Goal: Task Accomplishment & Management: Use online tool/utility

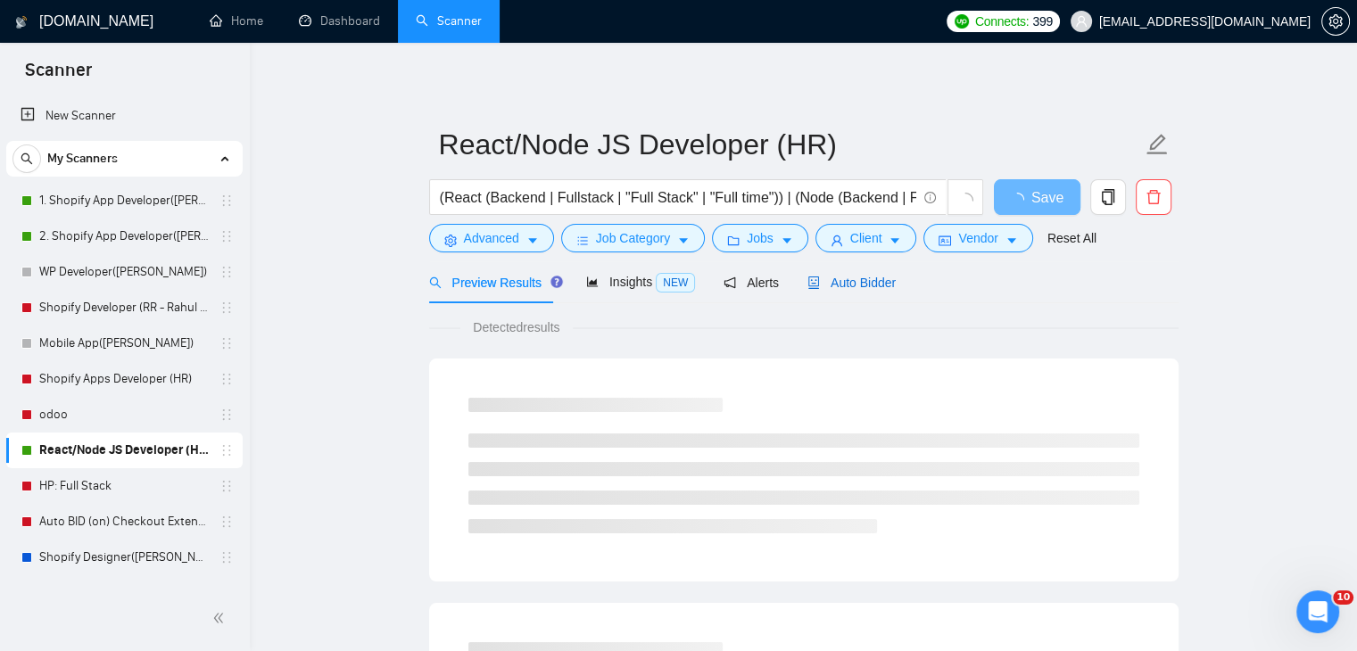
click at [862, 286] on span "Auto Bidder" at bounding box center [851, 283] width 88 height 14
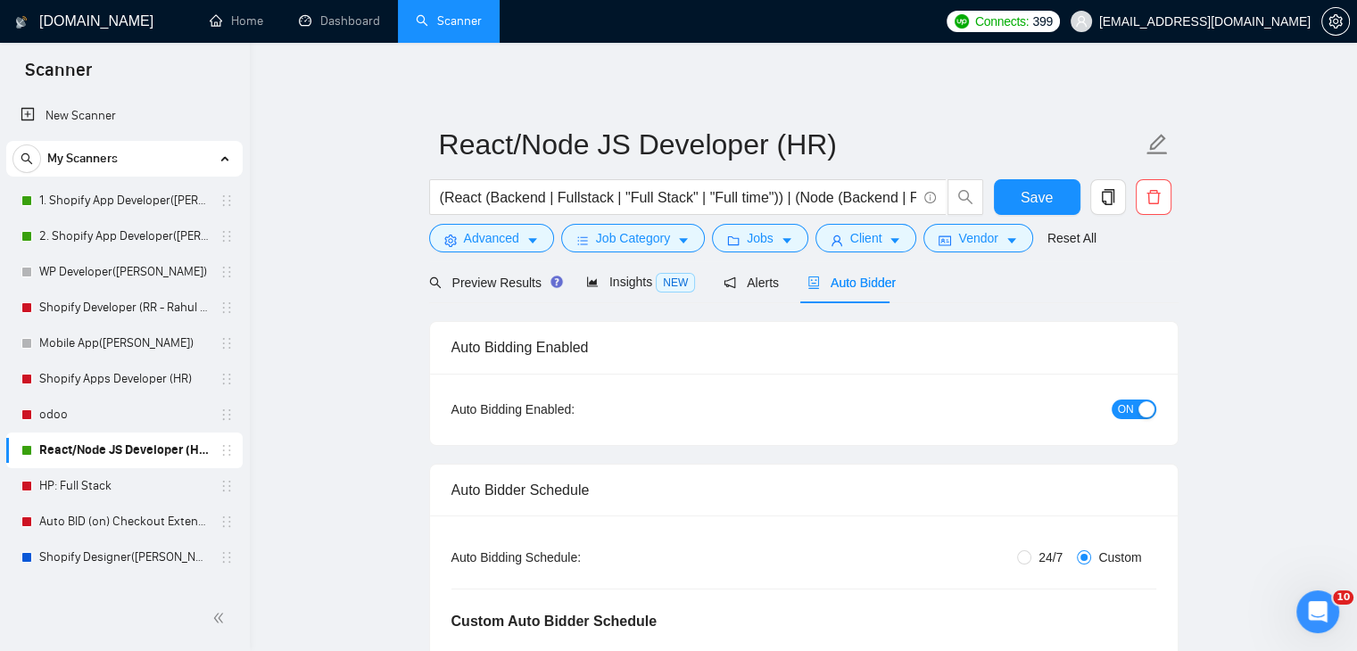
radio input "false"
radio input "true"
checkbox input "true"
click at [1129, 414] on span "ON" at bounding box center [1126, 410] width 16 height 20
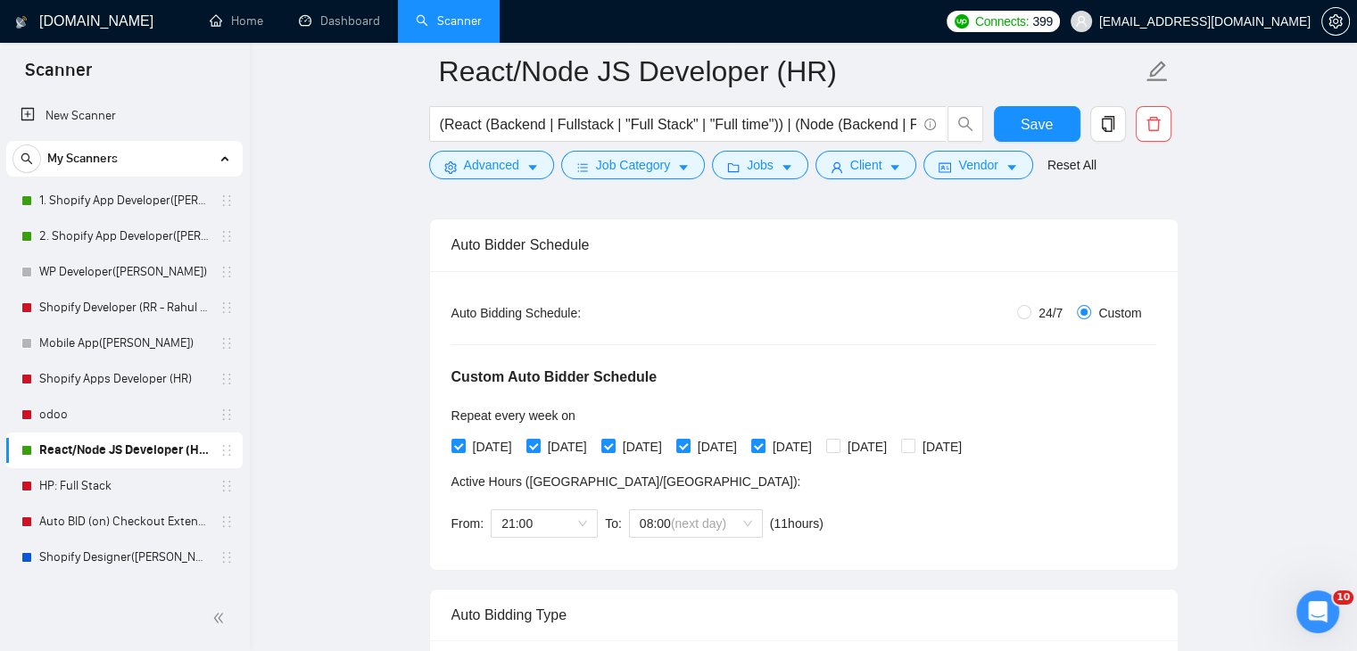
scroll to position [535, 0]
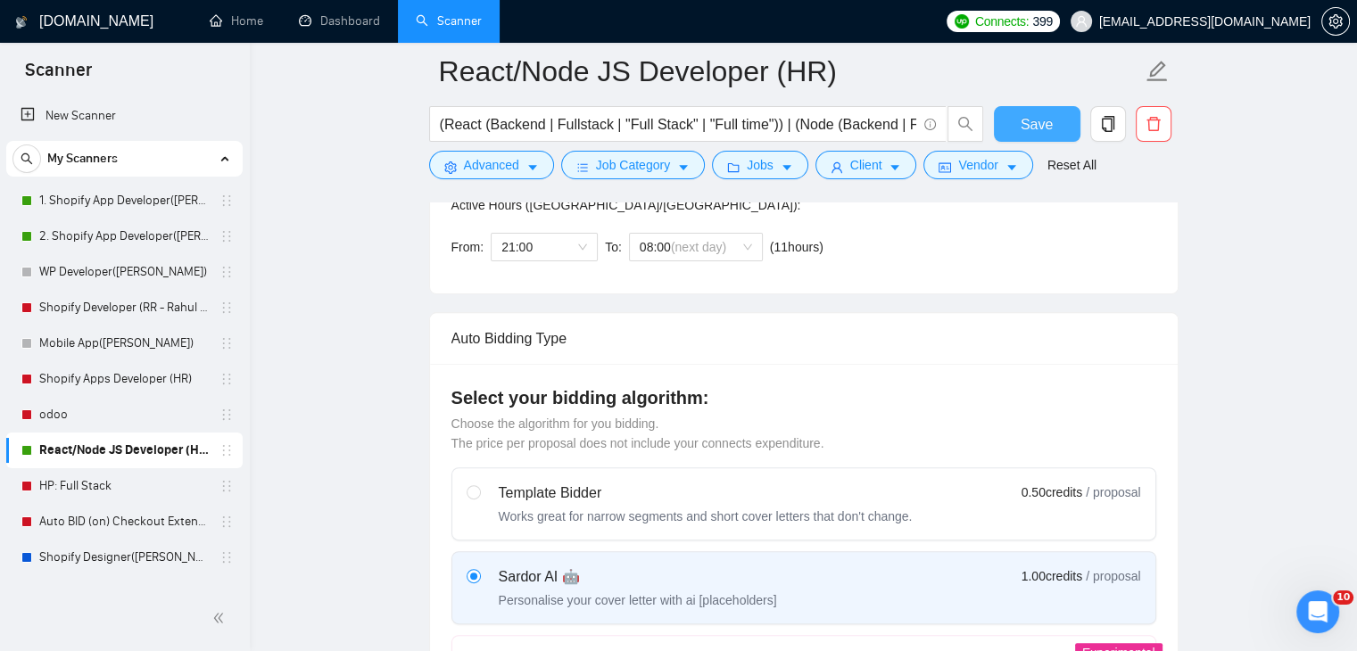
drag, startPoint x: 1043, startPoint y: 110, endPoint x: 1274, endPoint y: 97, distance: 231.3
click at [1044, 110] on button "Save" at bounding box center [1037, 124] width 87 height 36
checkbox input "true"
